Goal: Information Seeking & Learning: Learn about a topic

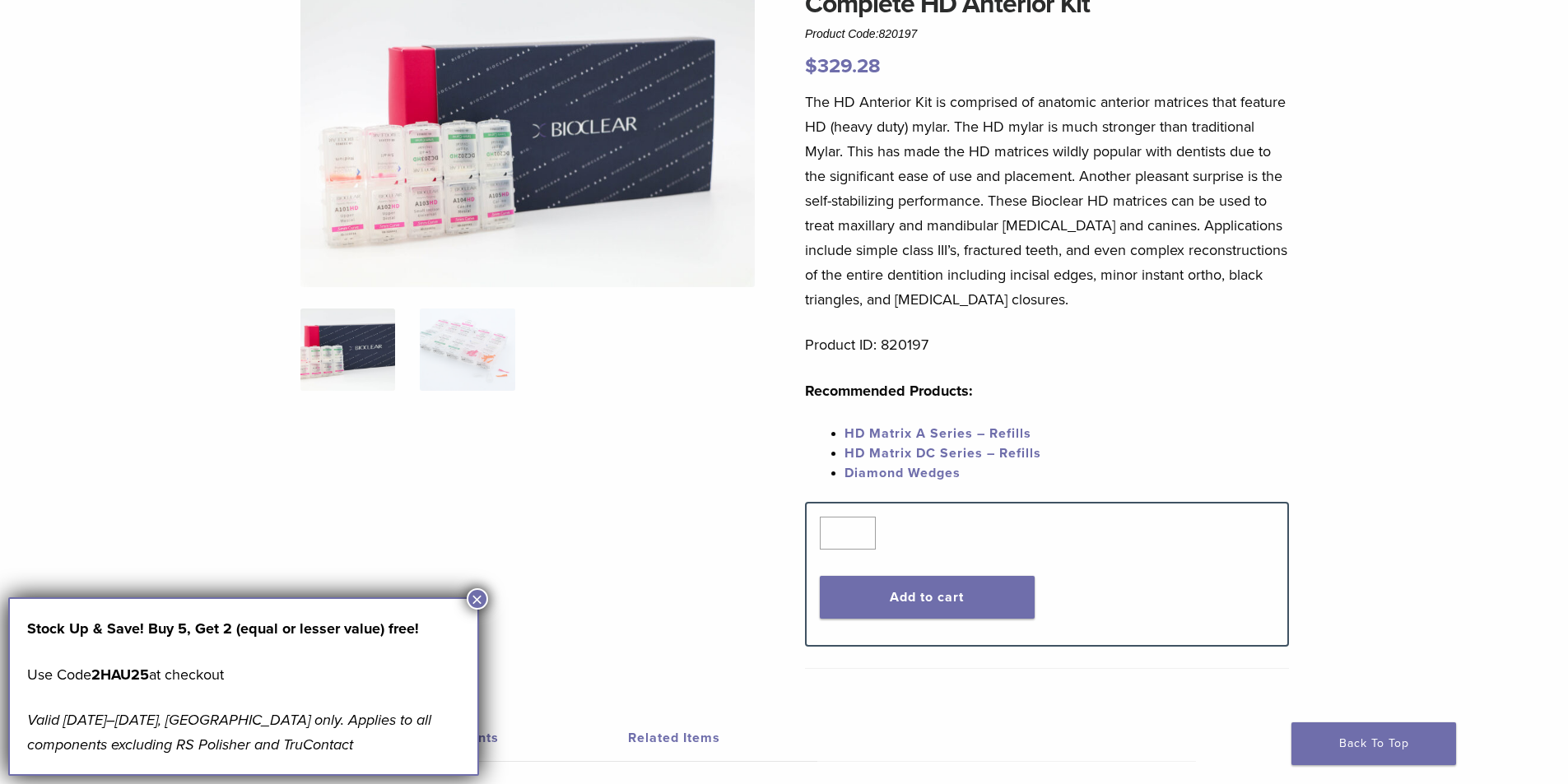
scroll to position [165, 0]
click at [469, 242] on img at bounding box center [527, 137] width 454 height 303
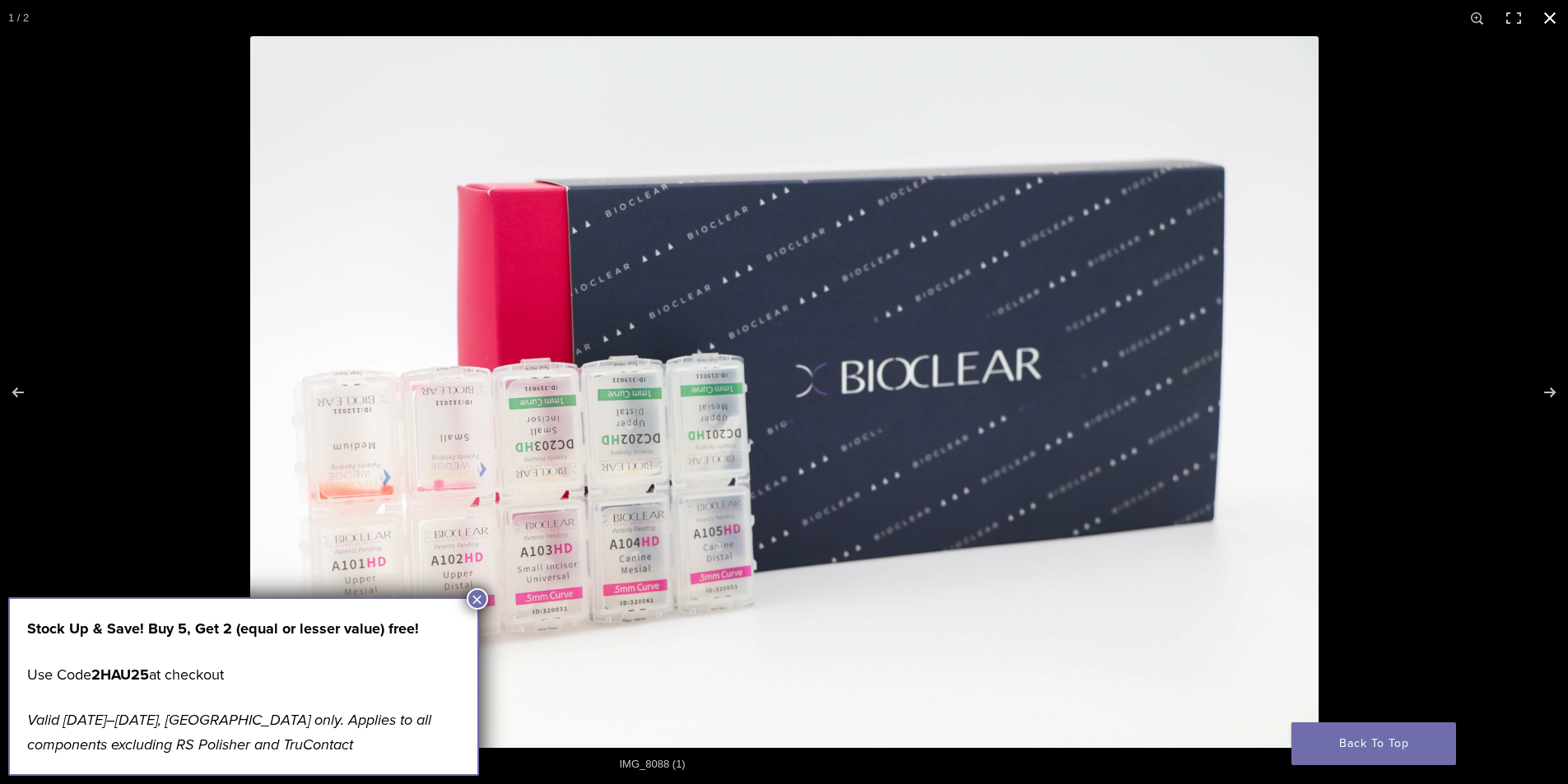
click at [1553, 14] on button "Close (Esc)" at bounding box center [1550, 18] width 36 height 36
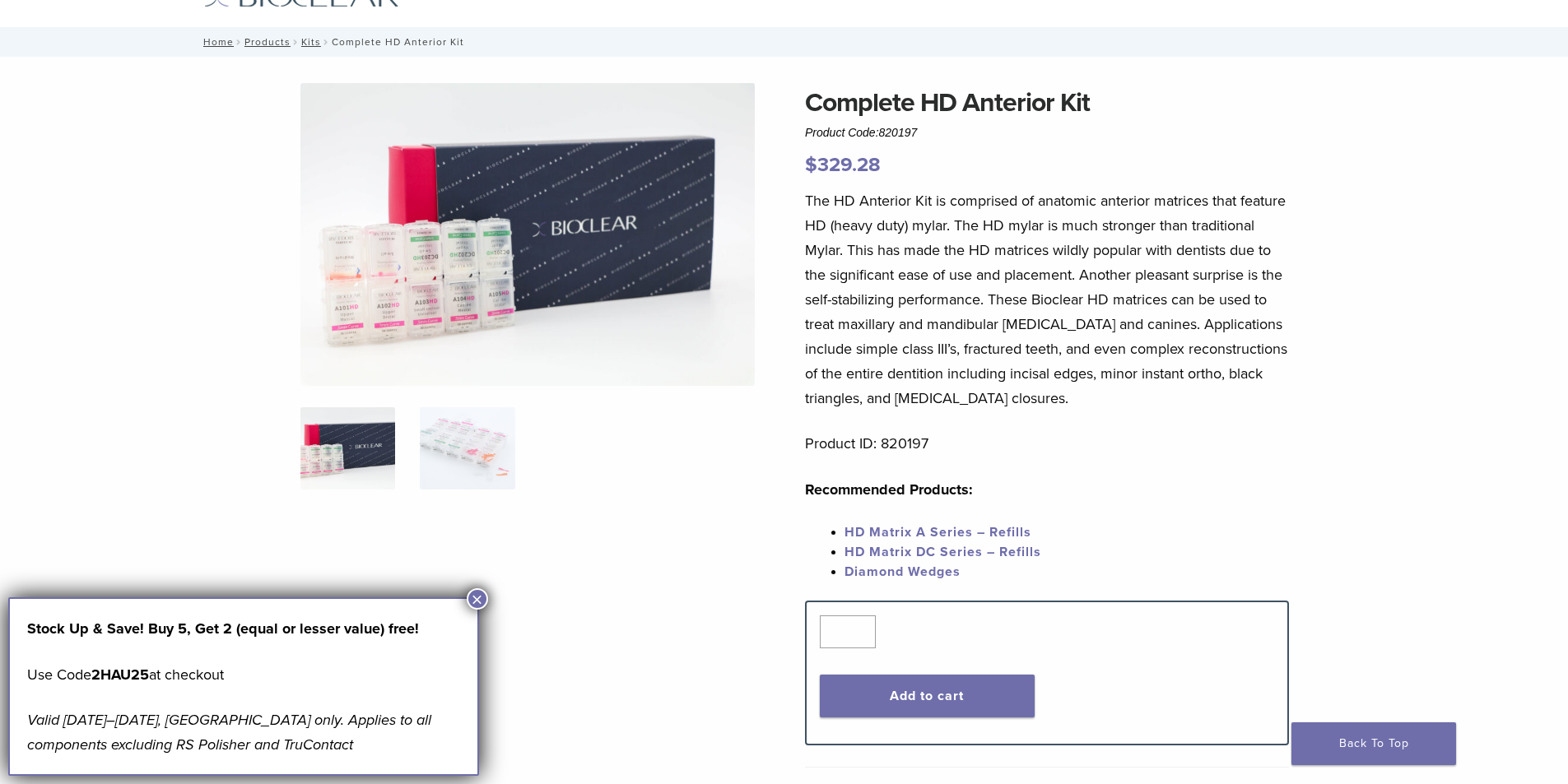
scroll to position [0, 0]
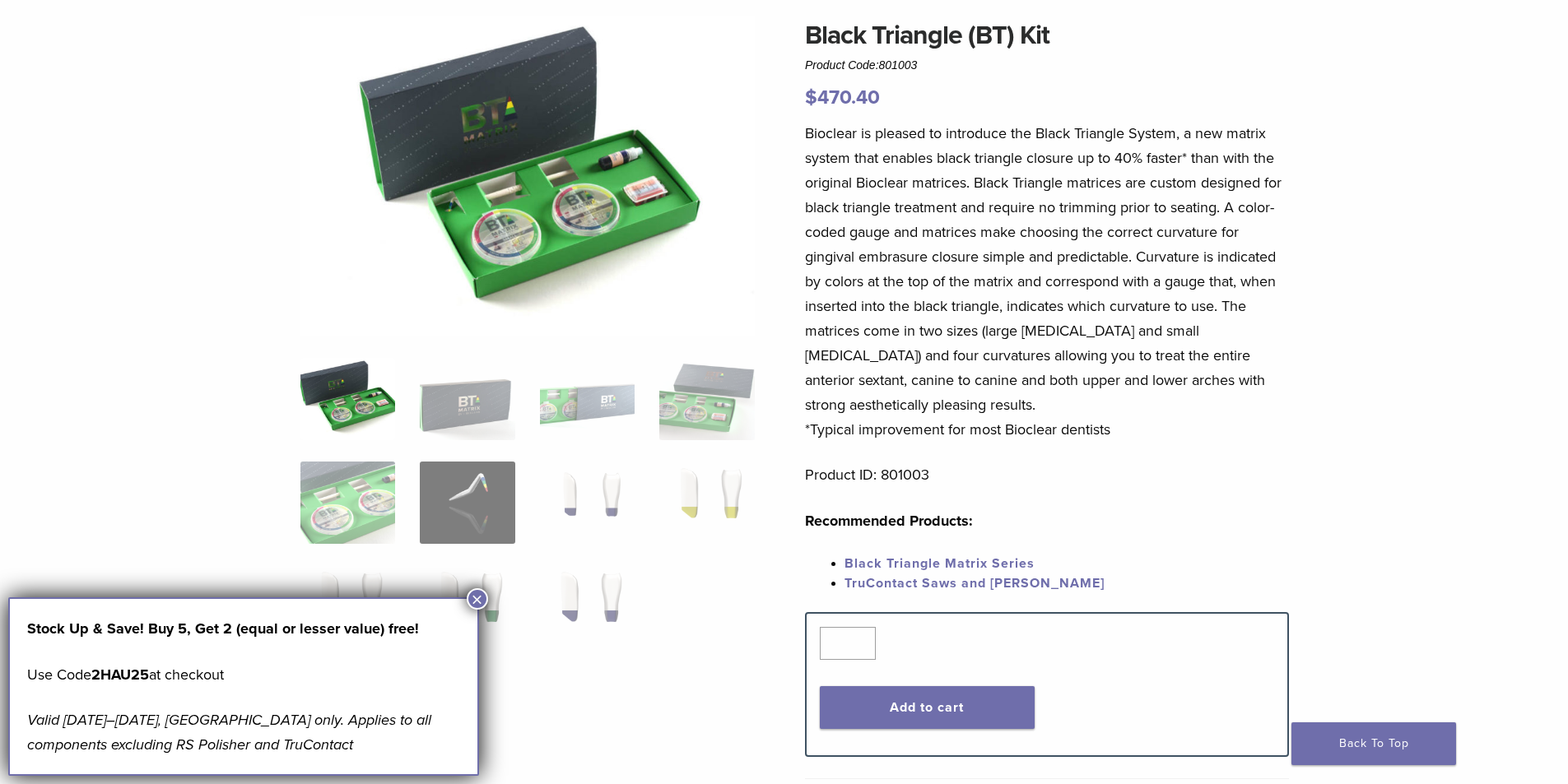
scroll to position [82, 0]
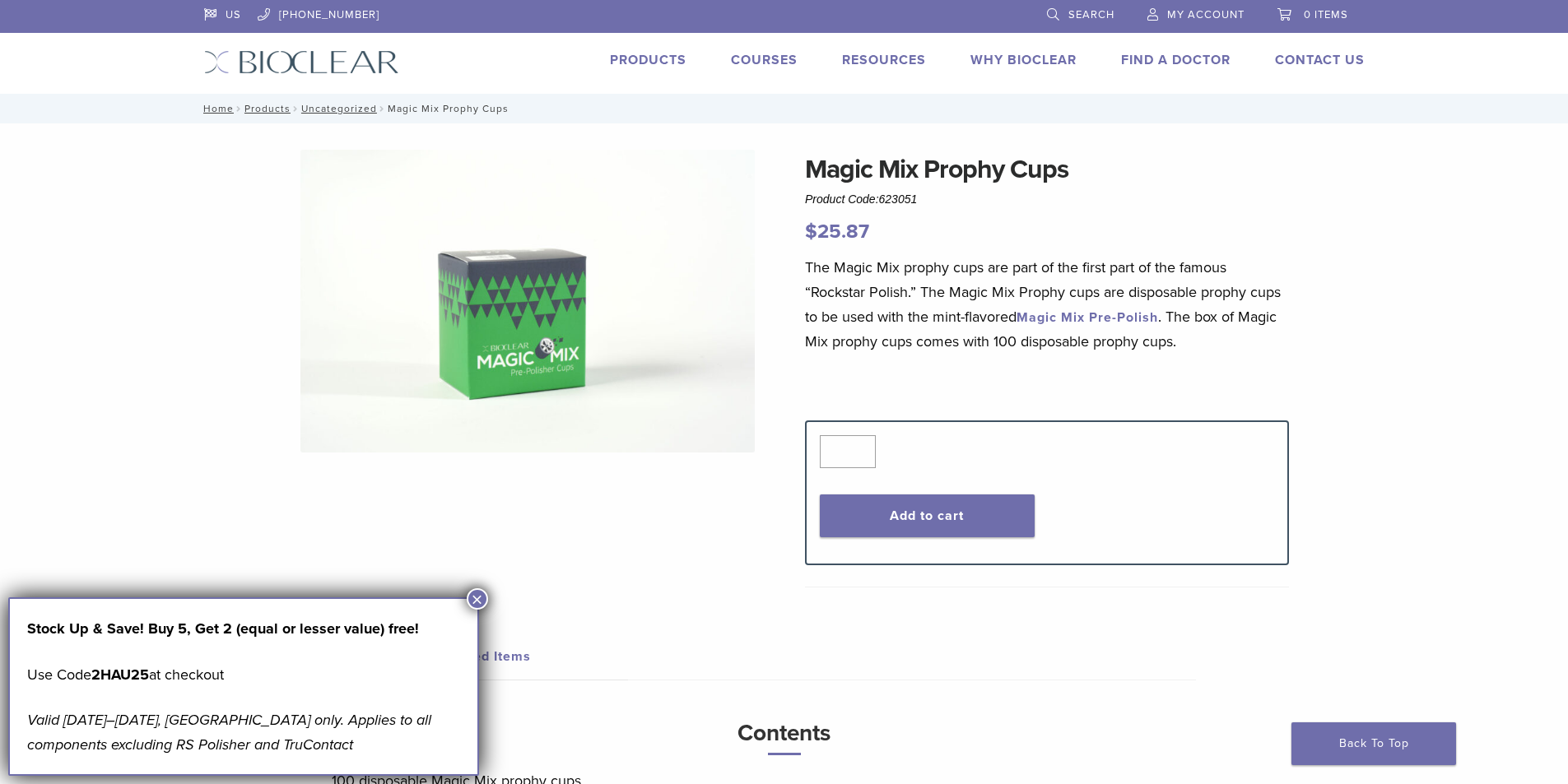
click at [1129, 316] on link "Magic Mix Pre-Polish" at bounding box center [1087, 317] width 141 height 16
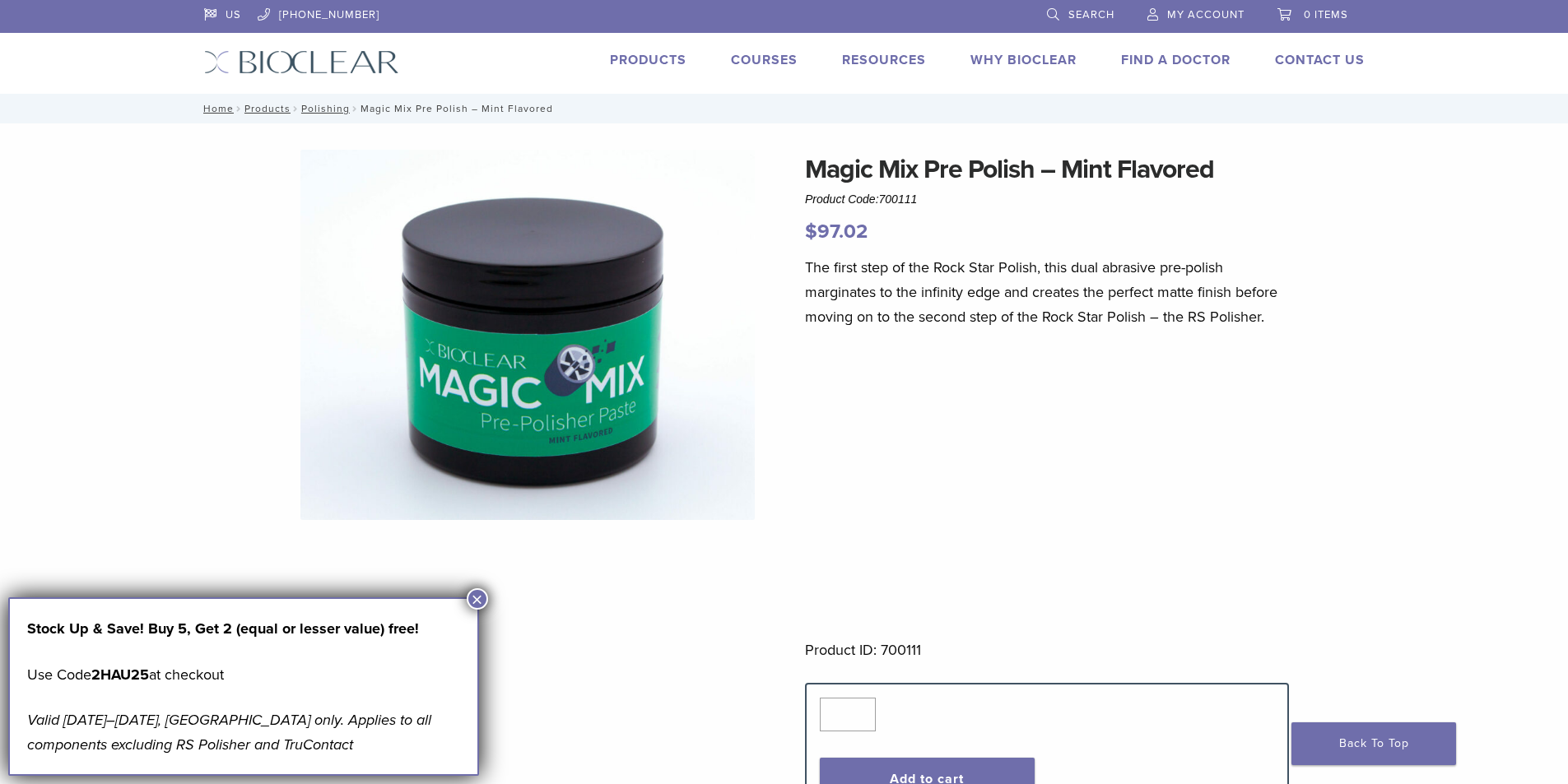
drag, startPoint x: 693, startPoint y: 161, endPoint x: 708, endPoint y: 180, distance: 24.2
click at [744, 213] on img at bounding box center [527, 334] width 454 height 370
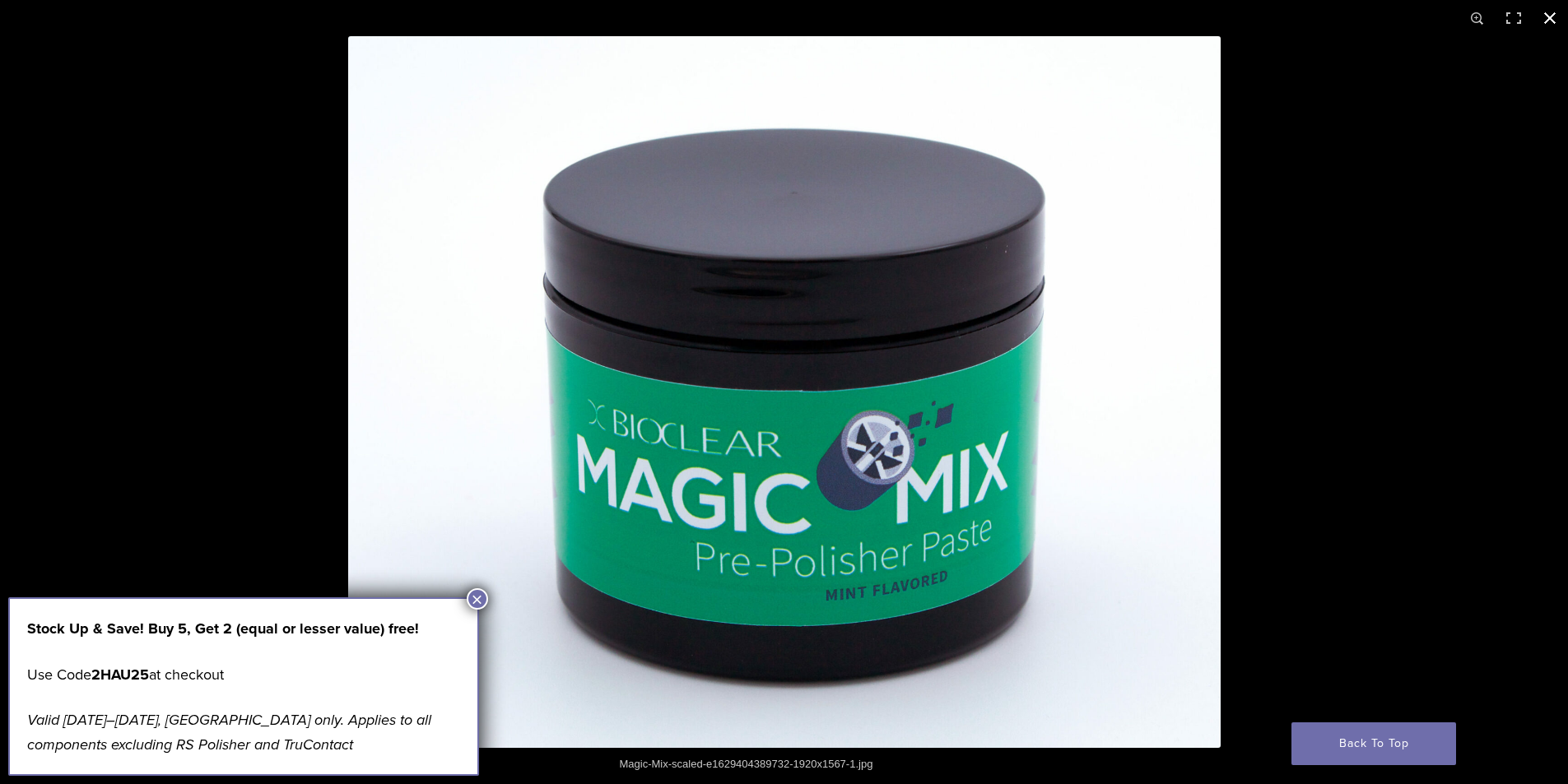
click at [1556, 14] on button "Close (Esc)" at bounding box center [1550, 18] width 36 height 36
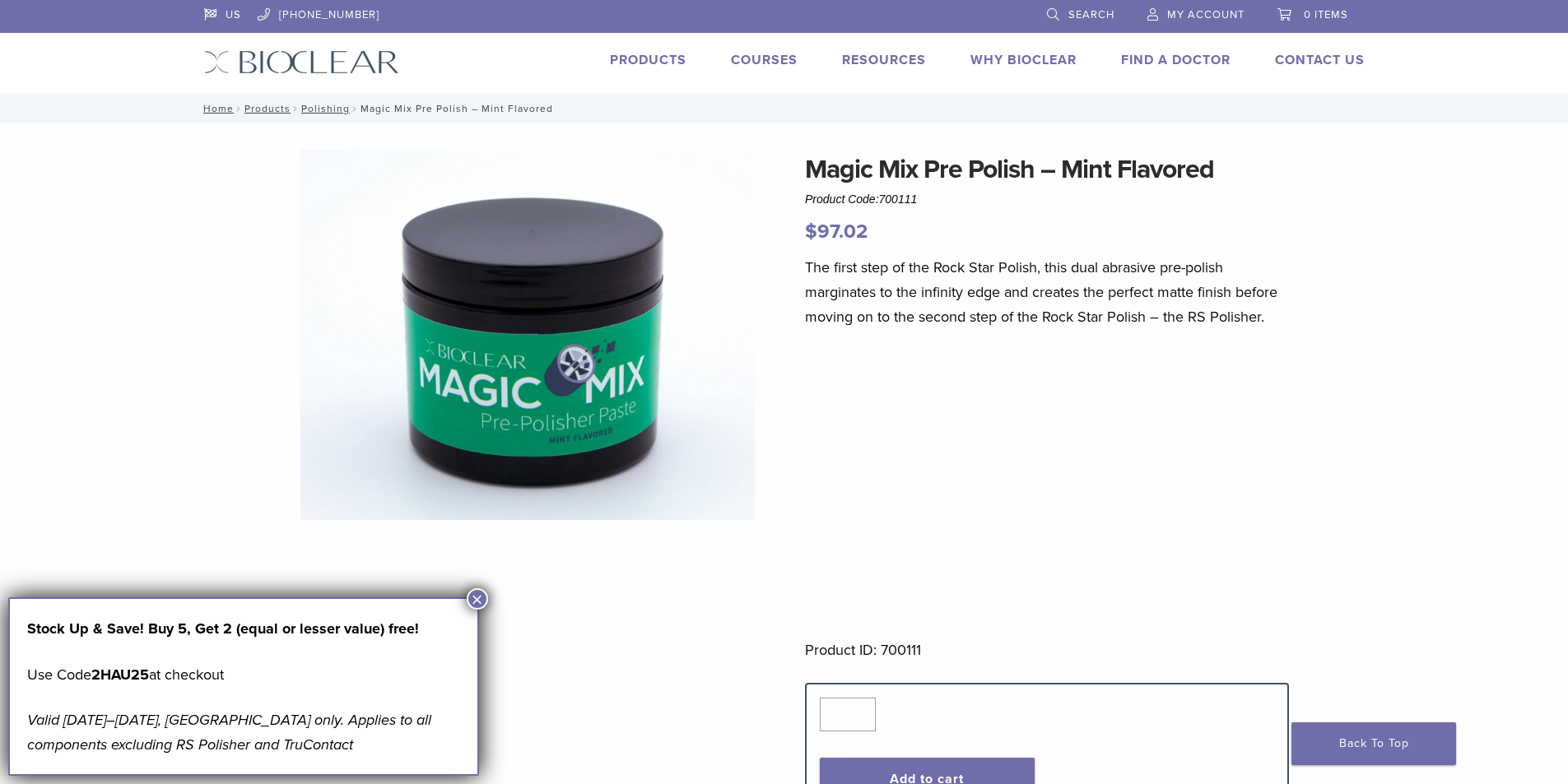
click at [251, 306] on div "Magic Mix Pre Polish – Mint Flavored Product Code: 700111 $ 97.02 Magic Mix Pre…" at bounding box center [784, 665] width 1185 height 1032
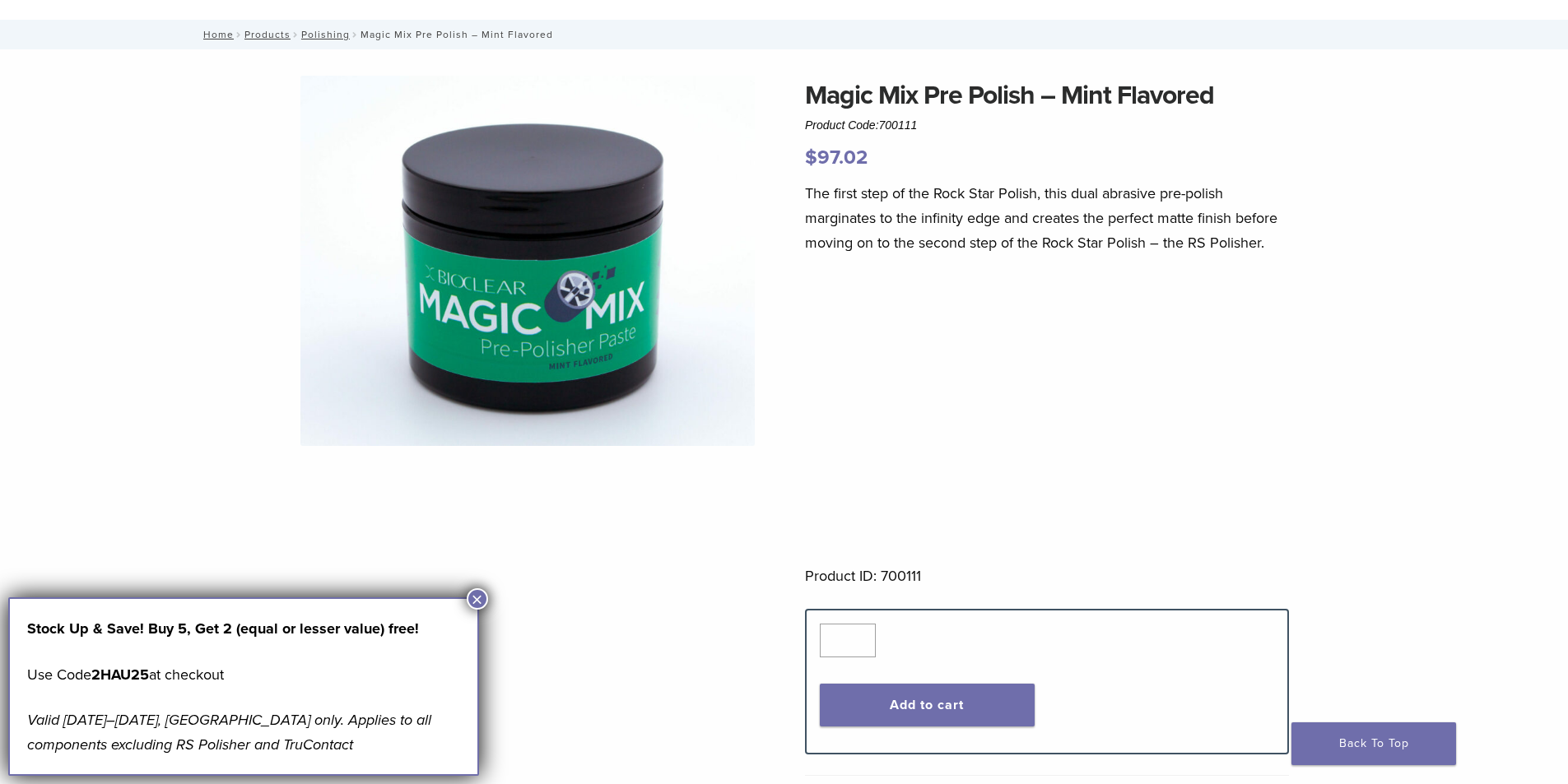
scroll to position [165, 0]
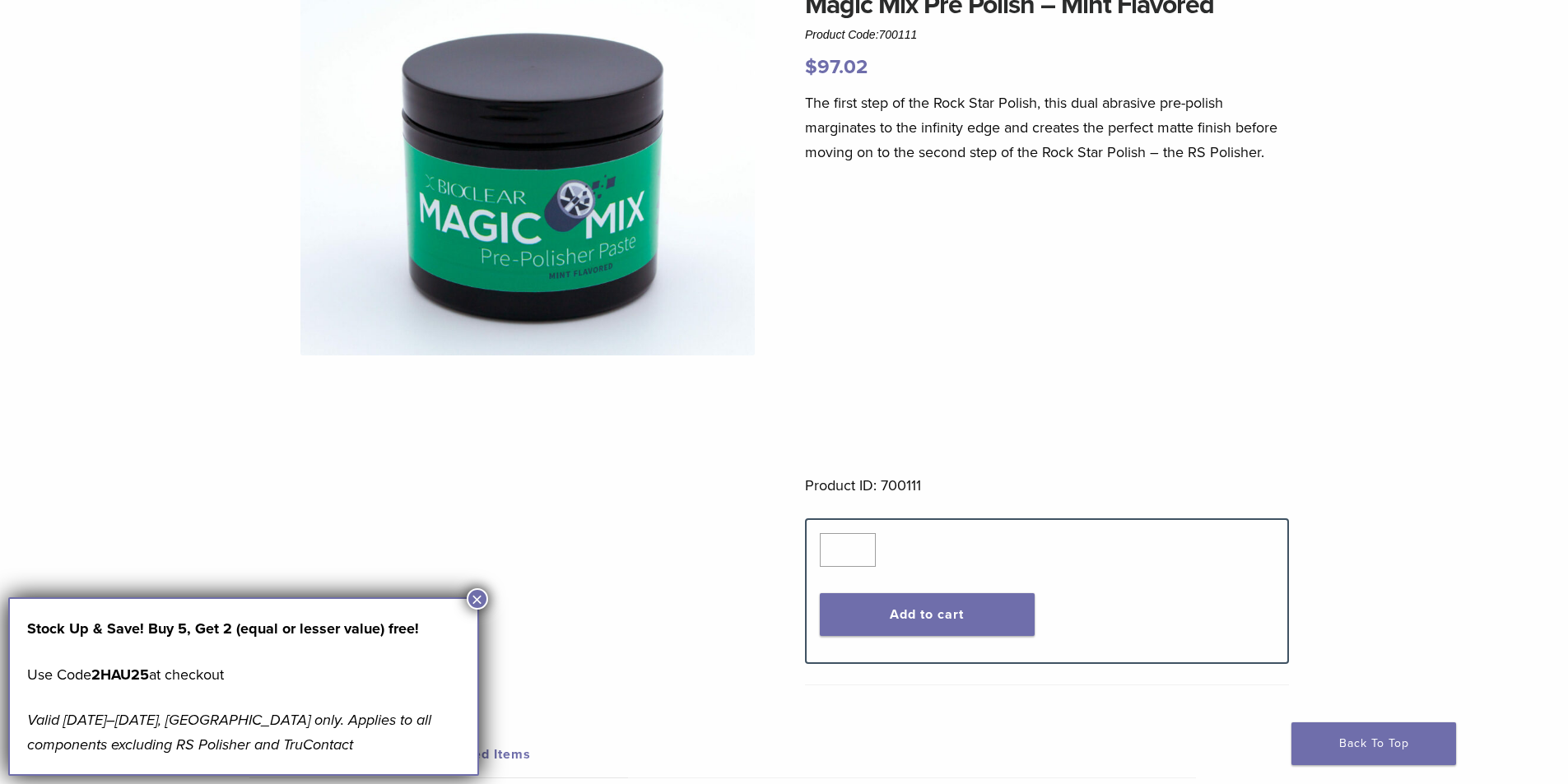
click at [478, 595] on button "×" at bounding box center [478, 599] width 22 height 22
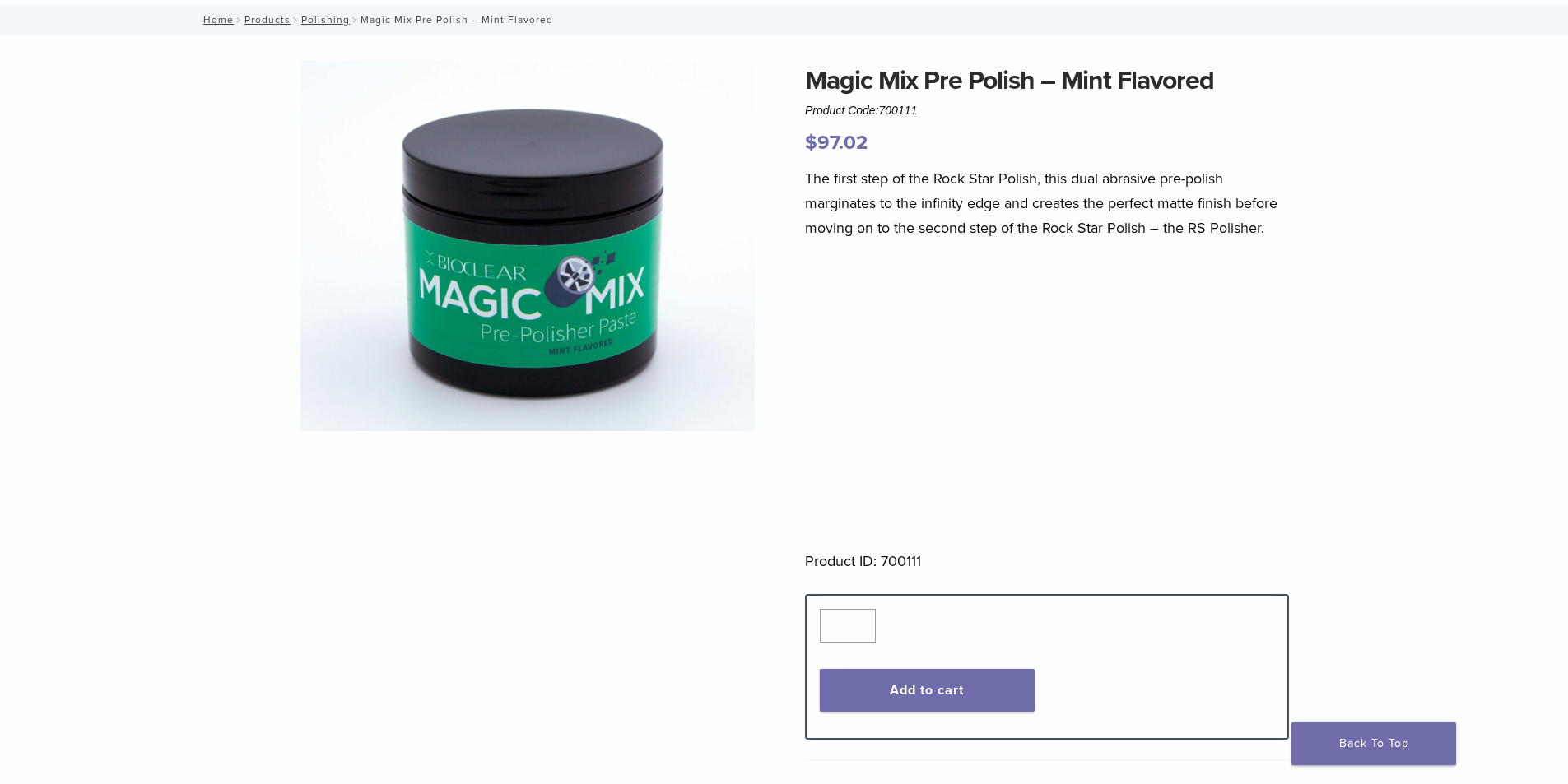
scroll to position [0, 0]
